Goal: Information Seeking & Learning: Learn about a topic

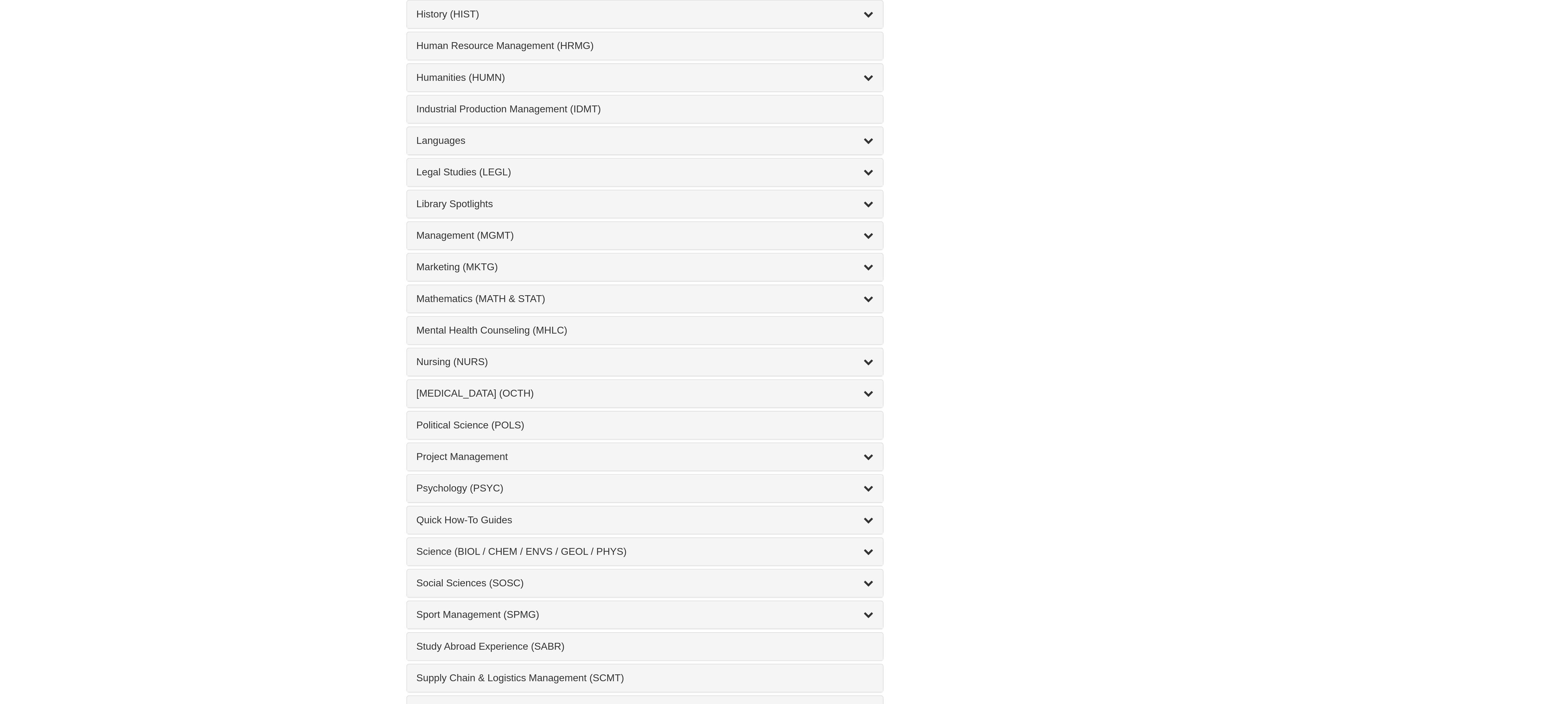
scroll to position [102, 0]
click at [696, 535] on div "Nursing (NURS) , 14 guides" at bounding box center [784, 531] width 230 height 7
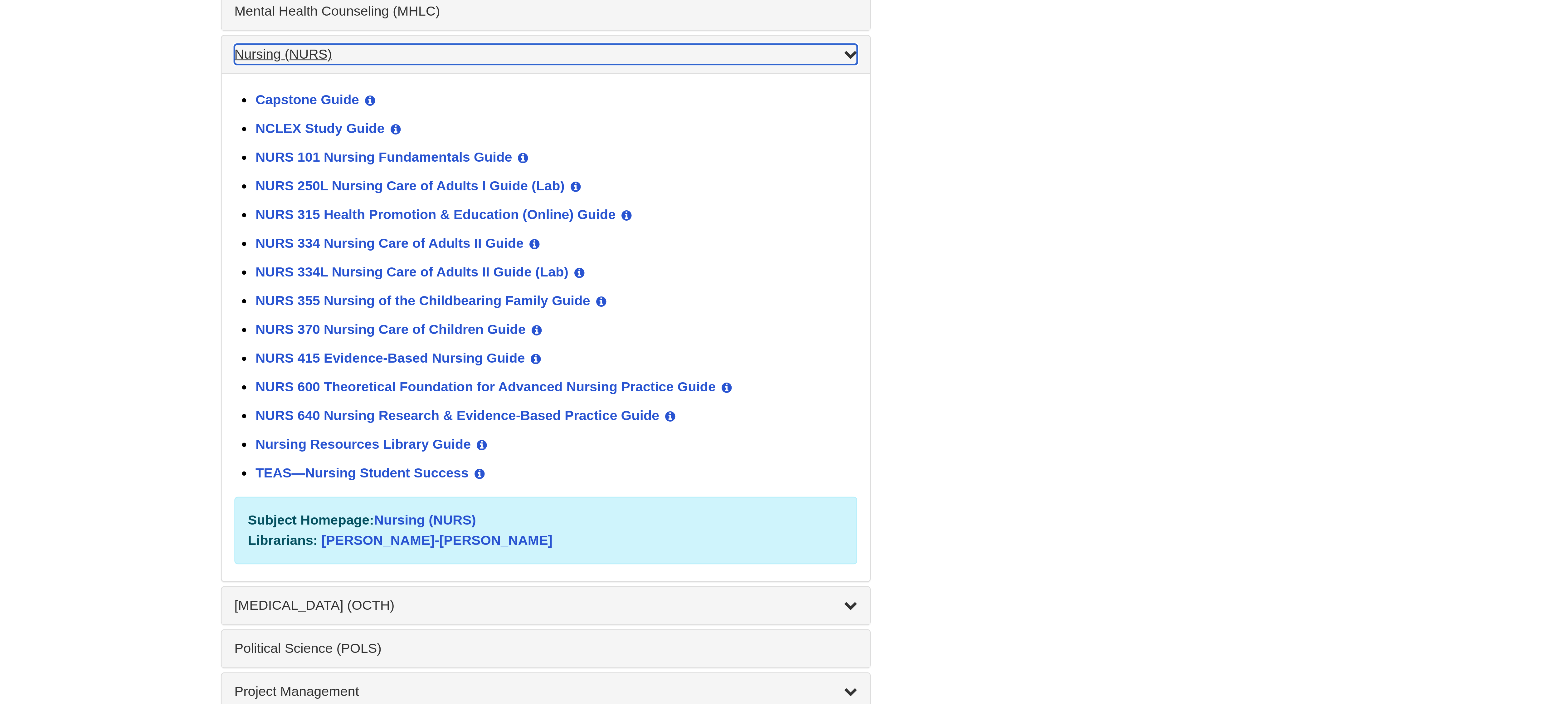
scroll to position [223, 0]
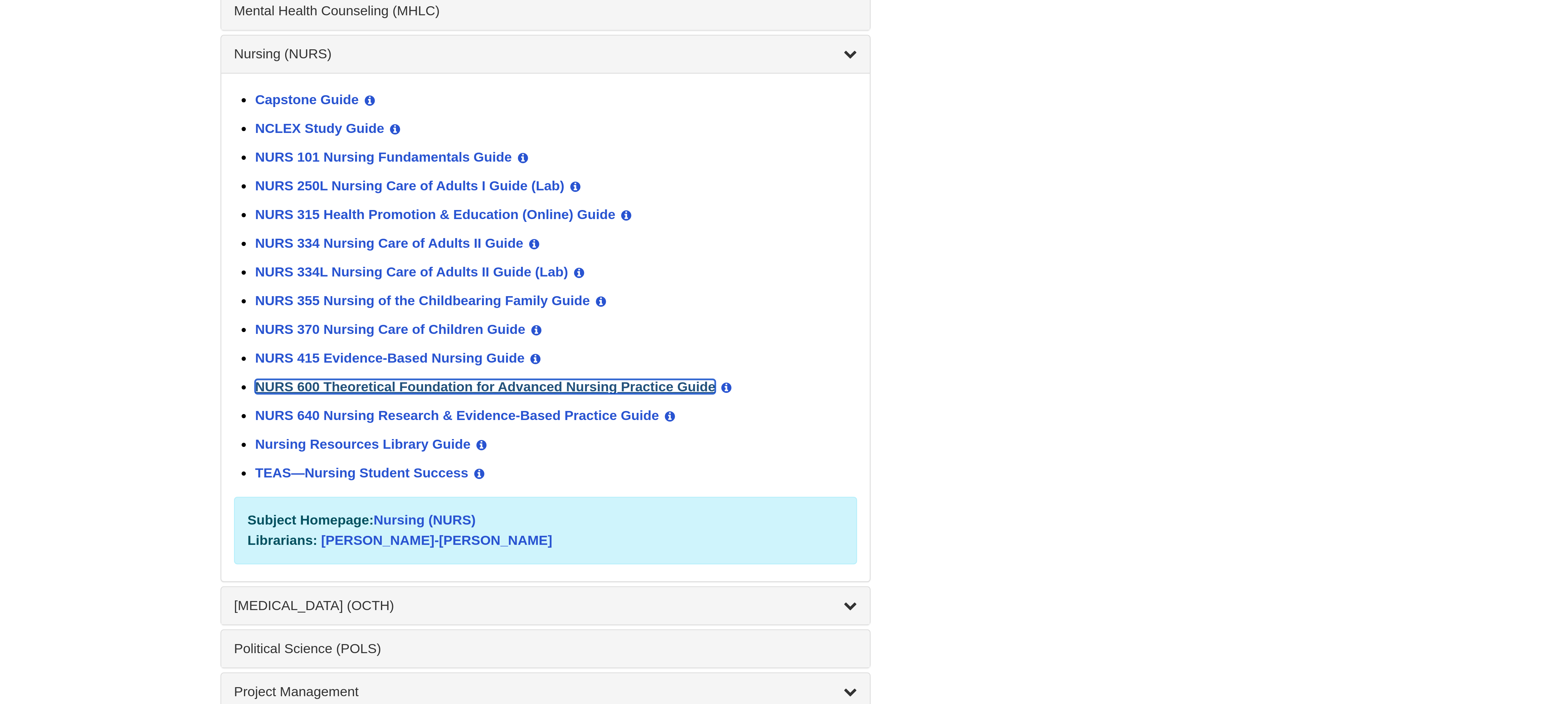
click at [727, 536] on link "NURS 600 Theoretical Foundation for Advanced Nursing Practice Guide" at bounding box center [761, 533] width 170 height 5
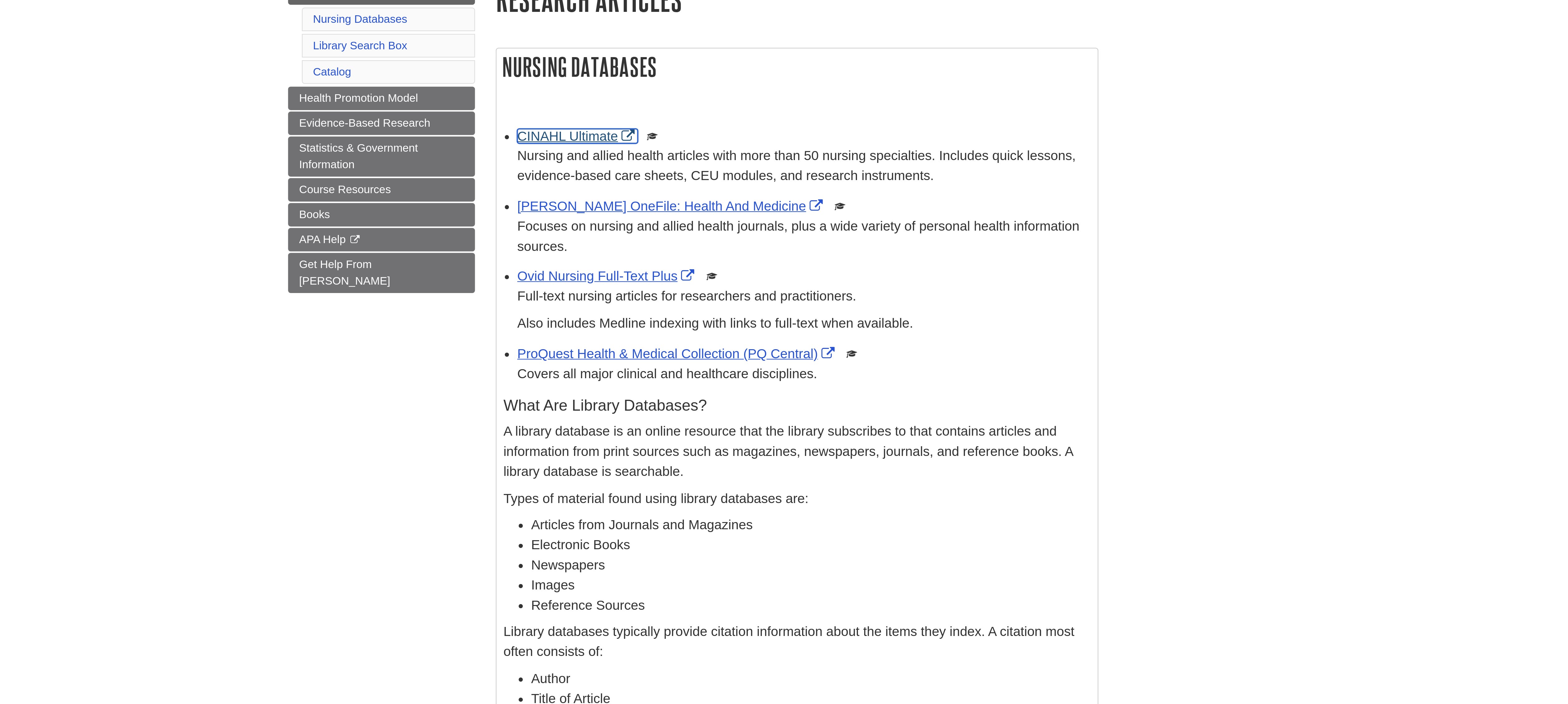
click at [732, 165] on link "CINAHL Ultimate" at bounding box center [732, 166] width 54 height 7
